Goal: Task Accomplishment & Management: Manage account settings

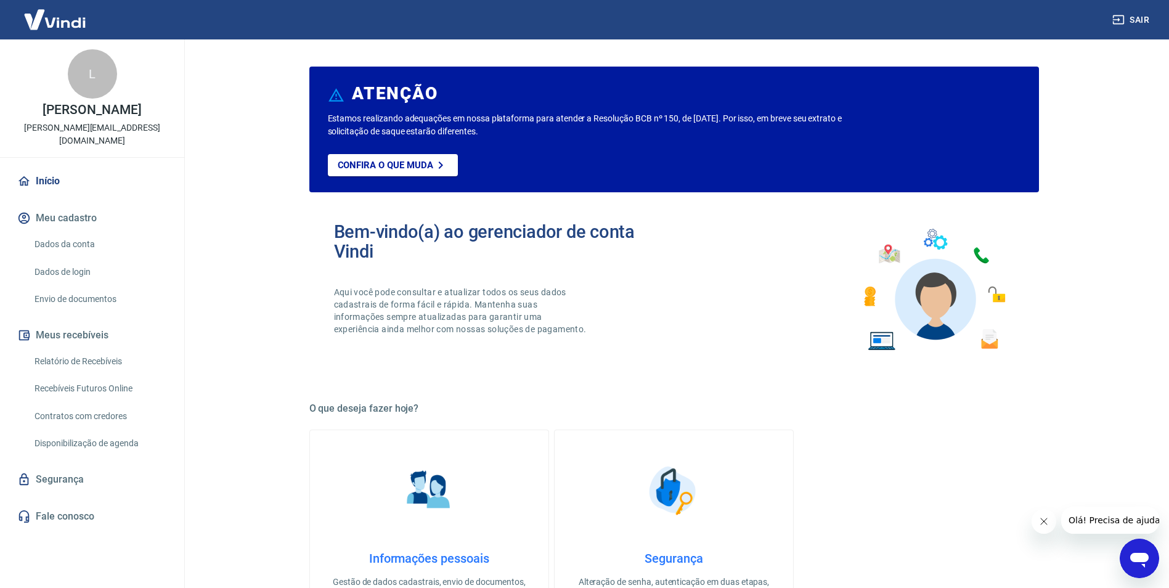
click at [68, 349] on link "Relatório de Recebíveis" at bounding box center [100, 361] width 140 height 25
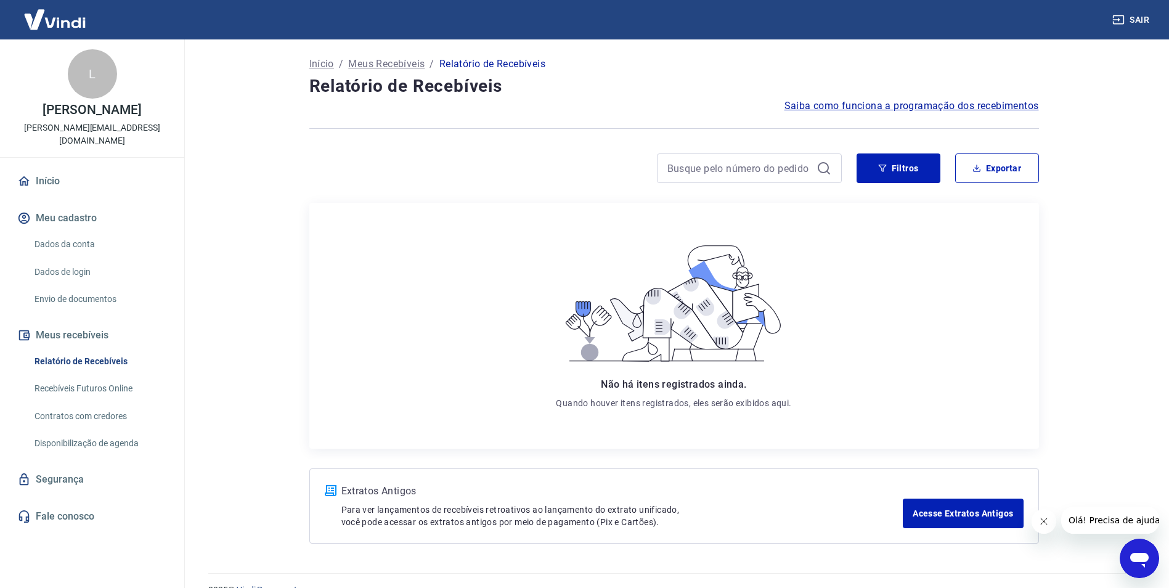
click at [96, 376] on link "Recebíveis Futuros Online" at bounding box center [100, 388] width 140 height 25
